Goal: Navigation & Orientation: Find specific page/section

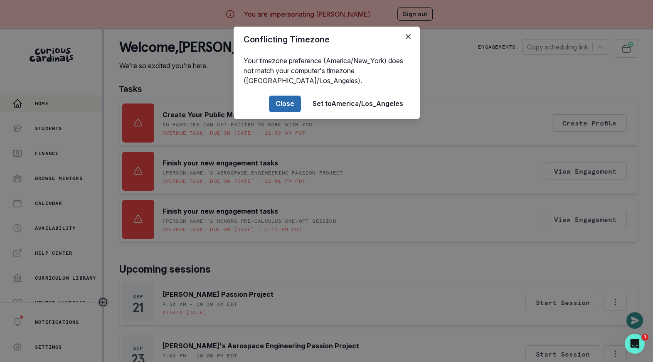
click at [295, 107] on button "Close" at bounding box center [285, 104] width 32 height 17
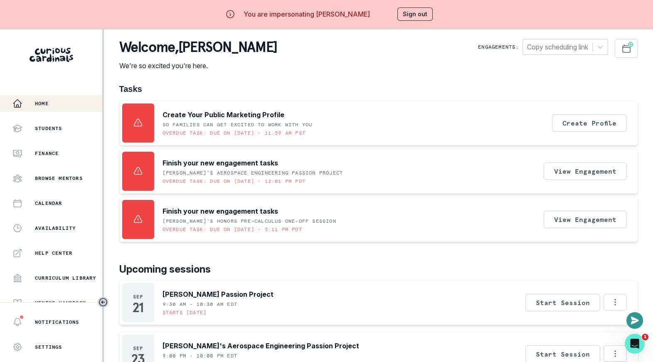
click at [351, 75] on div "Welcome , [PERSON_NAME] We're so excited you're here. Engagements: Copy schedul…" at bounding box center [378, 348] width 519 height 618
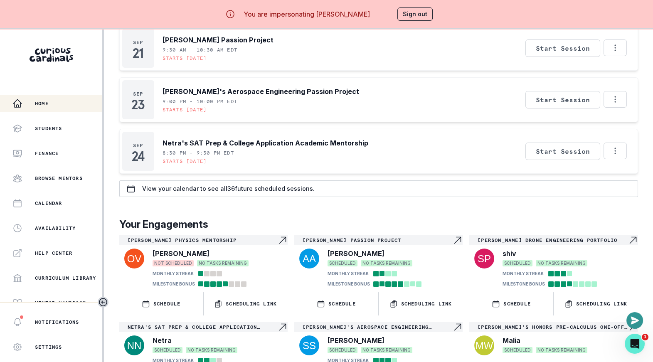
scroll to position [278, 0]
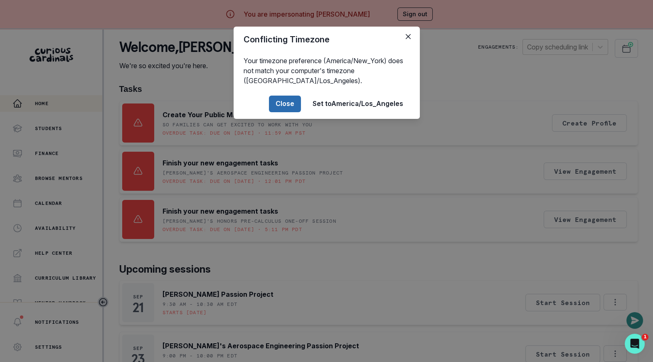
click at [286, 106] on button "Close" at bounding box center [285, 104] width 32 height 17
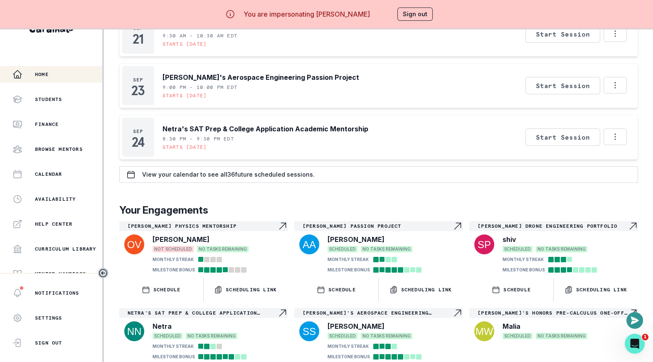
scroll to position [290, 0]
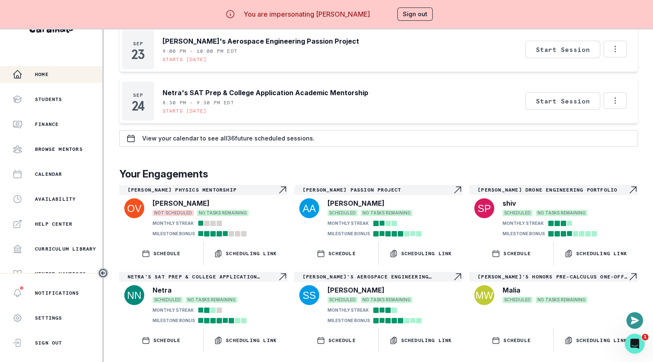
click at [351, 187] on p "[PERSON_NAME] Passion Project" at bounding box center [378, 190] width 150 height 7
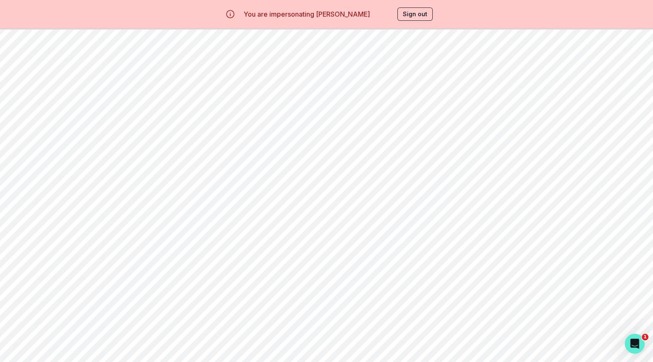
click at [545, 83] on button "Past Sessions" at bounding box center [545, 79] width 67 height 16
click at [148, 49] on button "Overview" at bounding box center [144, 50] width 67 height 16
click at [402, 18] on button "Sign out" at bounding box center [414, 13] width 35 height 13
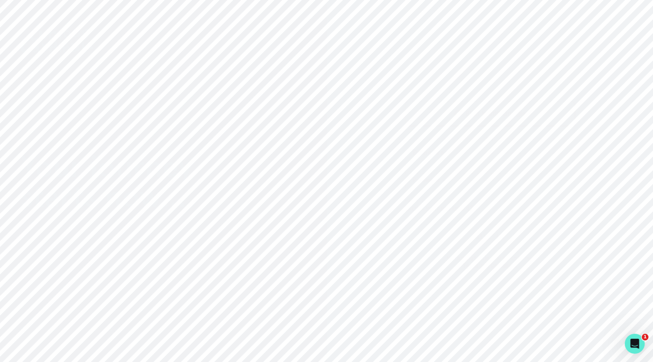
type input "[PERSON_NAME][EMAIL_ADDRESS][DOMAIN_NAME]"
click at [464, 121] on button "Sign in with Google" at bounding box center [490, 113] width 170 height 24
